Goal: Go to known website: Go to known website

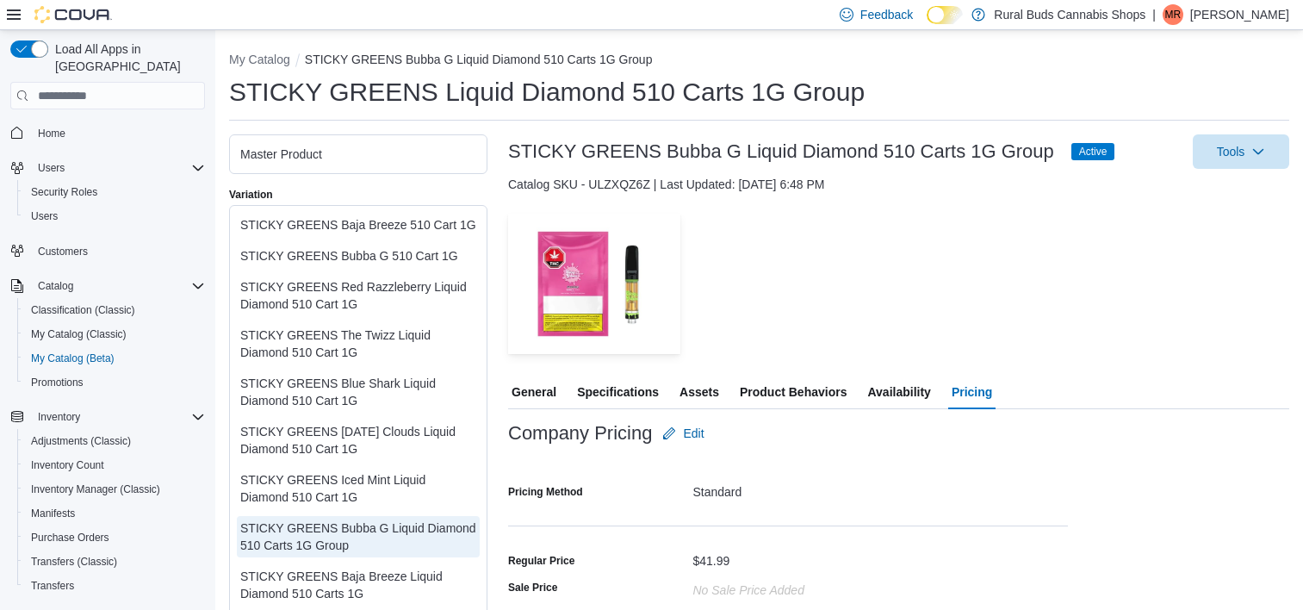
scroll to position [162, 0]
